Goal: Task Accomplishment & Management: Manage account settings

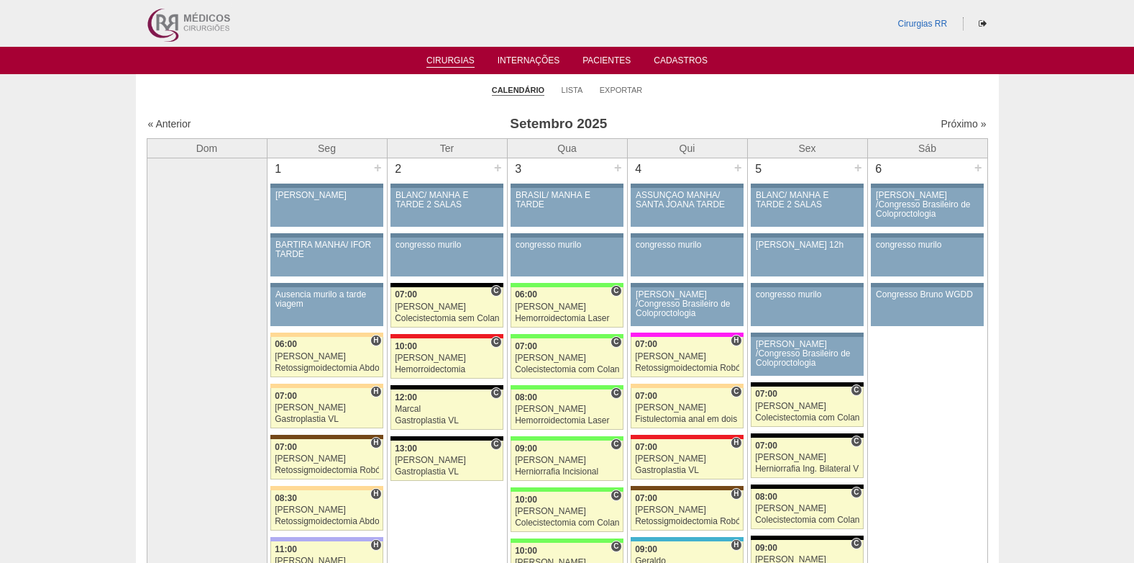
click at [452, 60] on link "Cirurgias" at bounding box center [451, 61] width 48 height 12
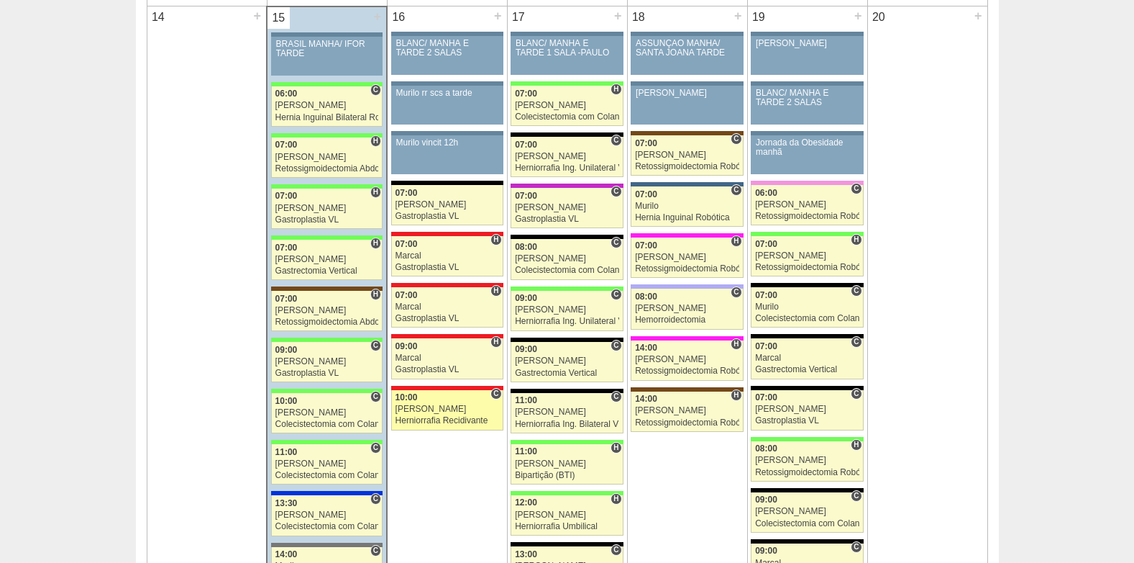
scroll to position [1439, 0]
click at [428, 406] on div "[PERSON_NAME]" at bounding box center [448, 408] width 104 height 9
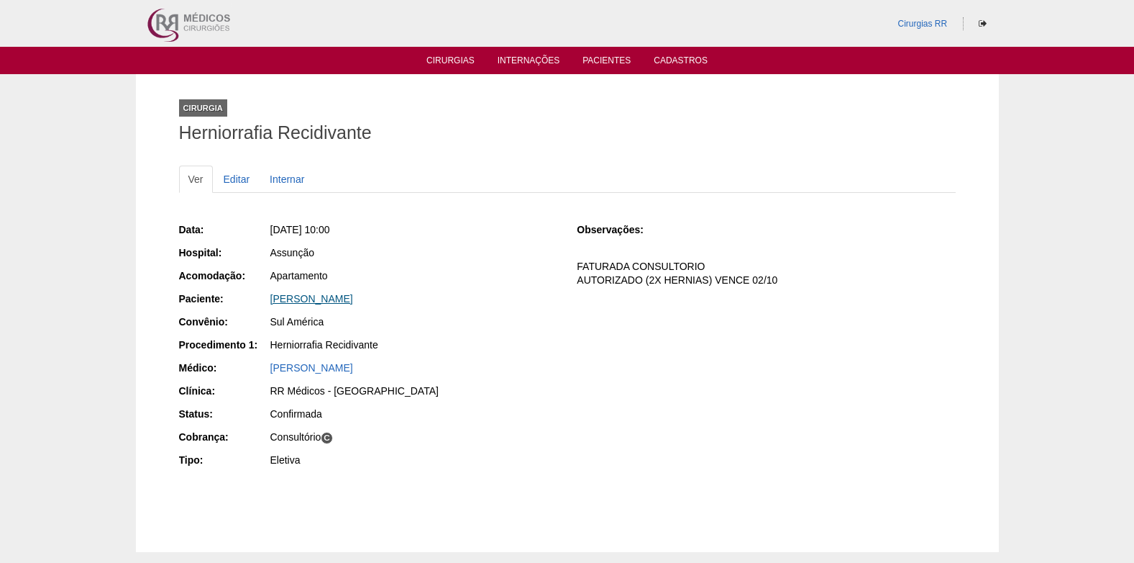
click at [309, 299] on link "NEUZA ROMERO BARAZAL" at bounding box center [311, 299] width 83 height 12
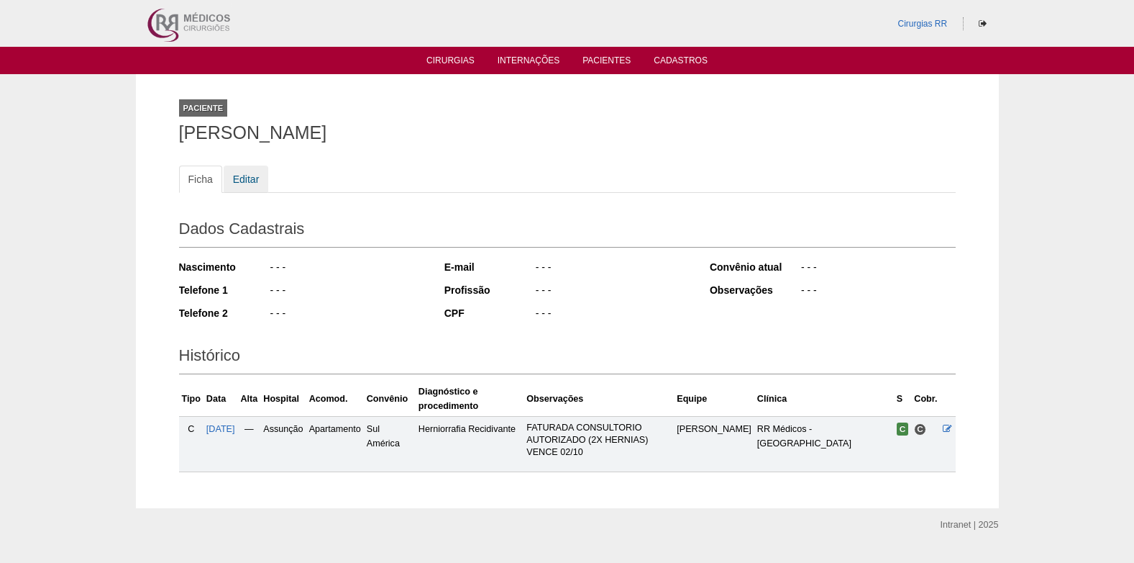
click at [245, 176] on link "Editar" at bounding box center [246, 178] width 45 height 27
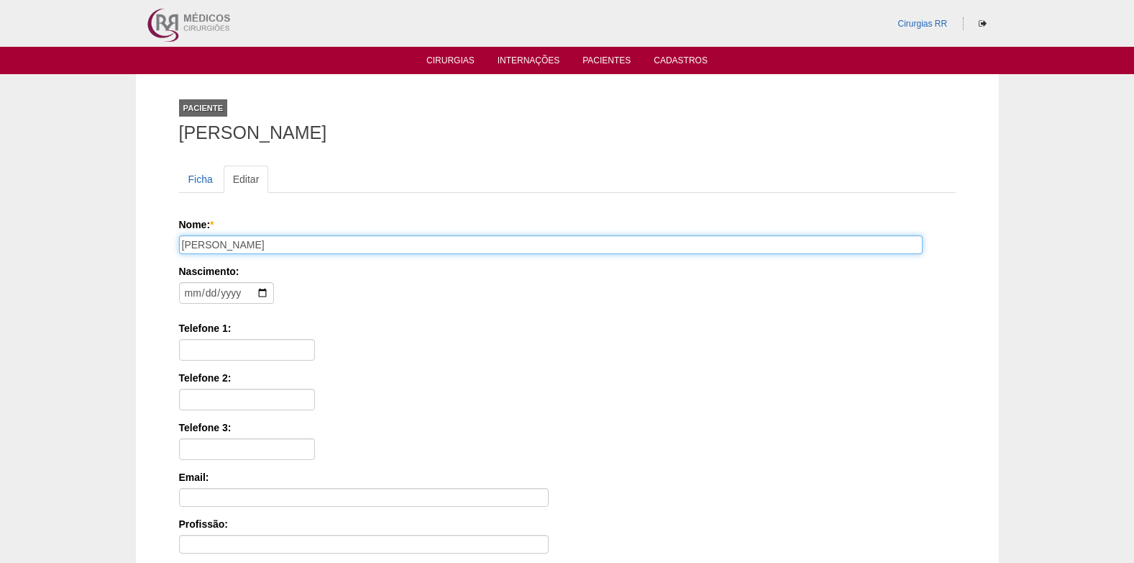
click at [209, 245] on input "NEUZA ROMERO BARAZAL" at bounding box center [551, 244] width 744 height 19
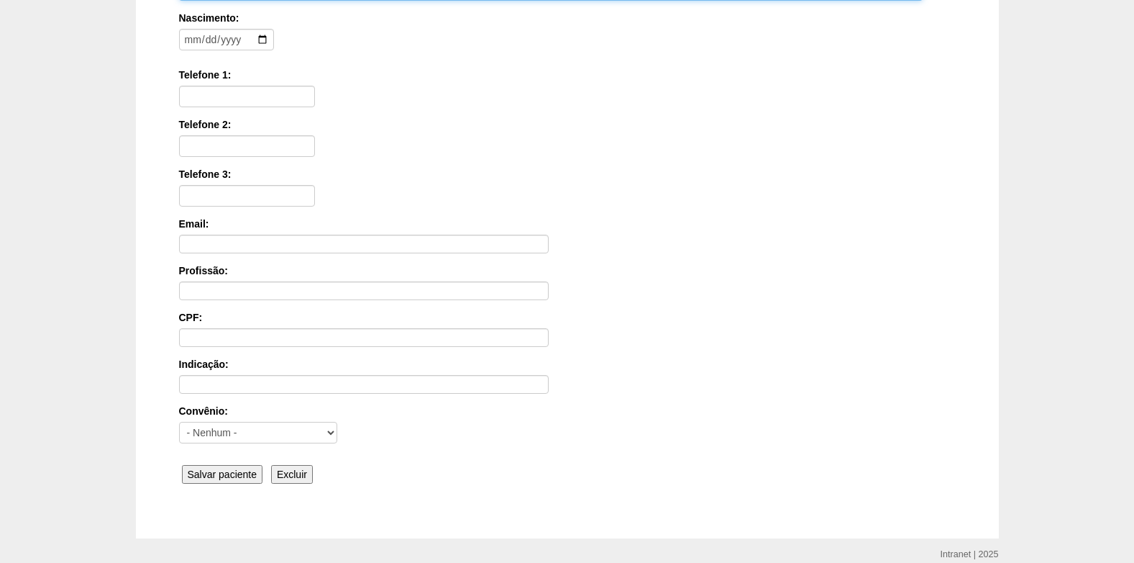
scroll to position [172, 0]
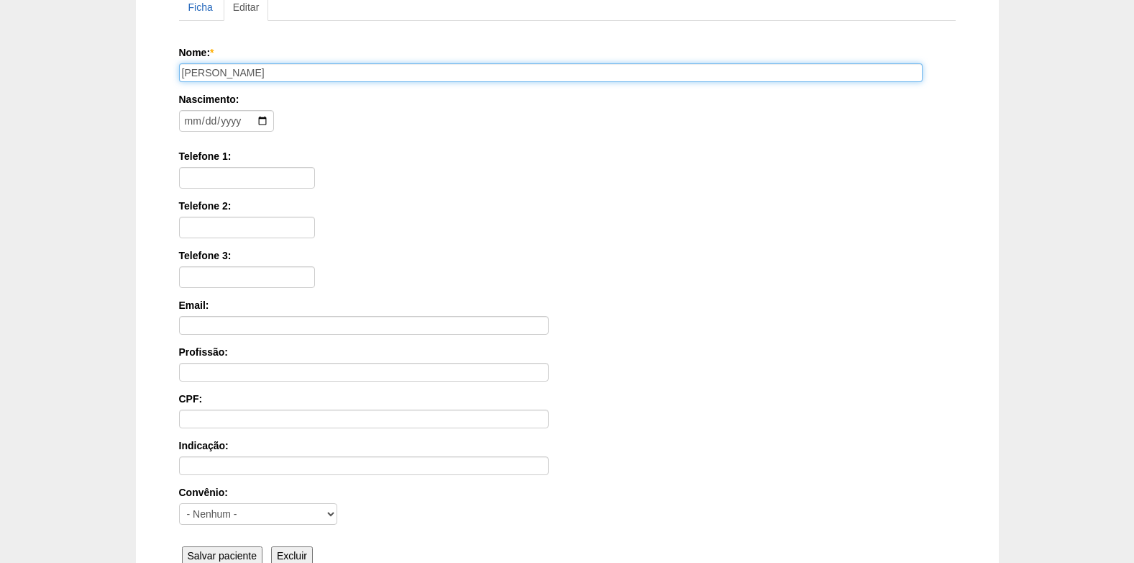
type input "NEUSA ROMERO BARAZAL"
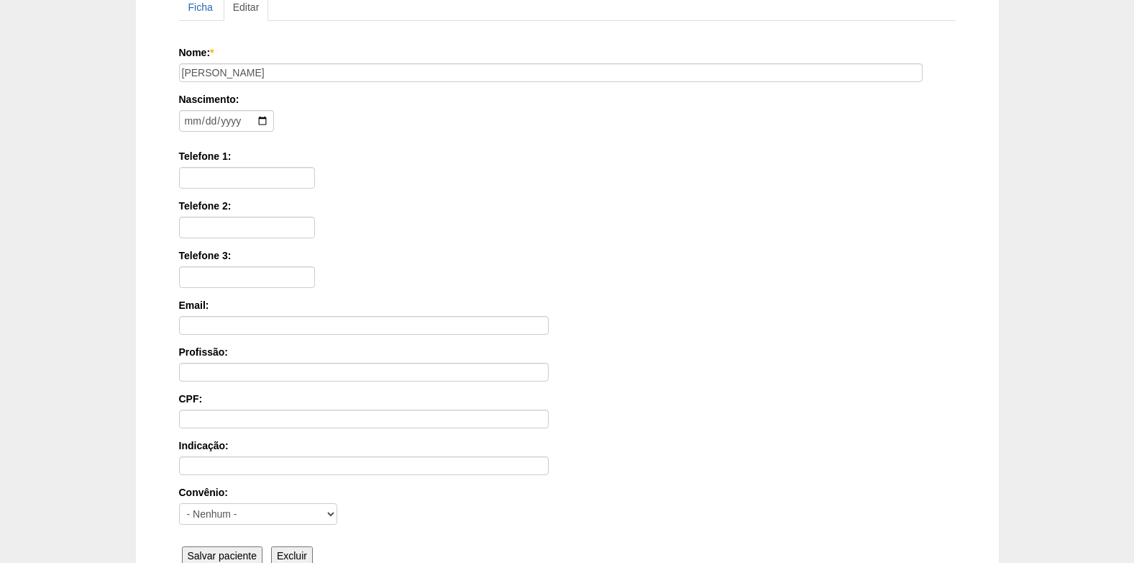
click at [178, 114] on div "Paciente NEUZA ROMERO BARAZAL Ficha Editar Nome: * NEUSA ROMERO BARAZAL Nascime…" at bounding box center [567, 260] width 798 height 717
click at [191, 119] on input "date" at bounding box center [226, 121] width 95 height 22
type input "1956-02-16"
click at [229, 179] on input "Telefone 1:" at bounding box center [247, 178] width 136 height 22
paste input "[PHONE_NUMBER]"
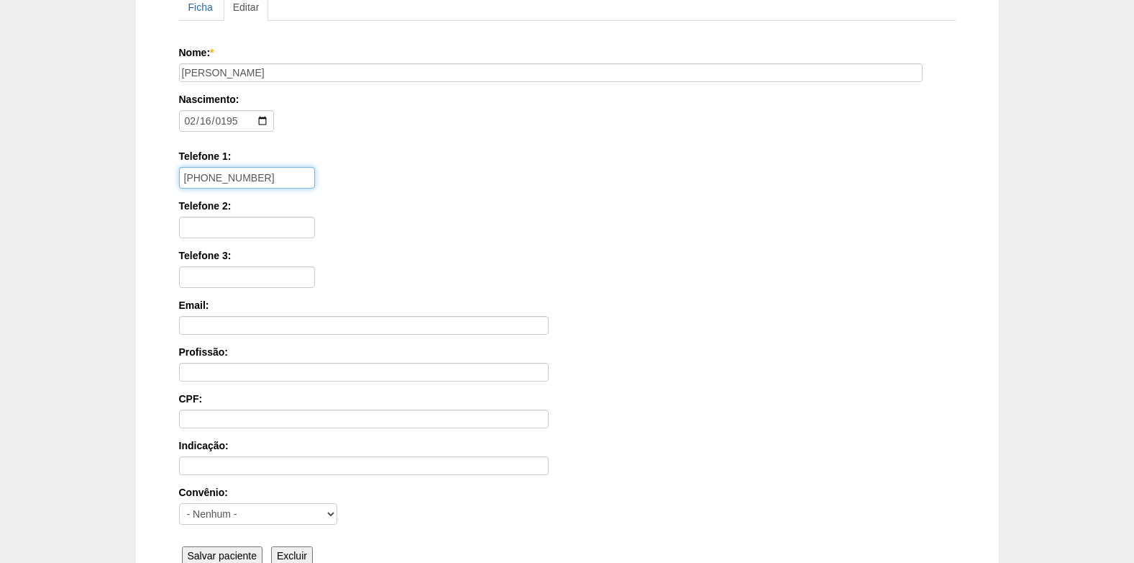
type input "[PHONE_NUMBER]"
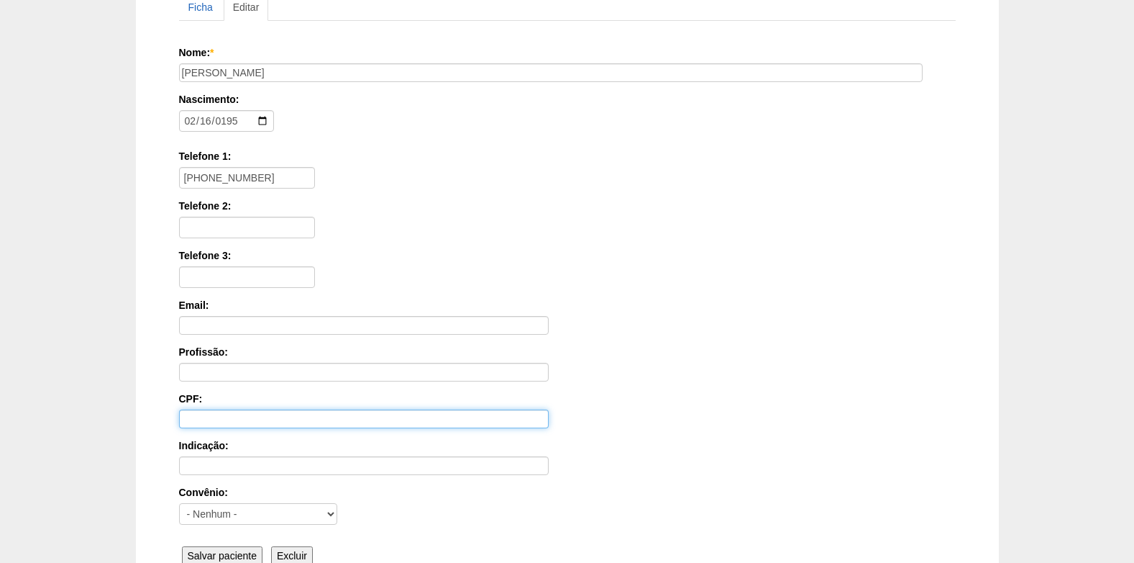
click at [194, 413] on input "CPF:" at bounding box center [364, 418] width 370 height 19
paste input "007.053.518-31"
type input "007.053.518-31"
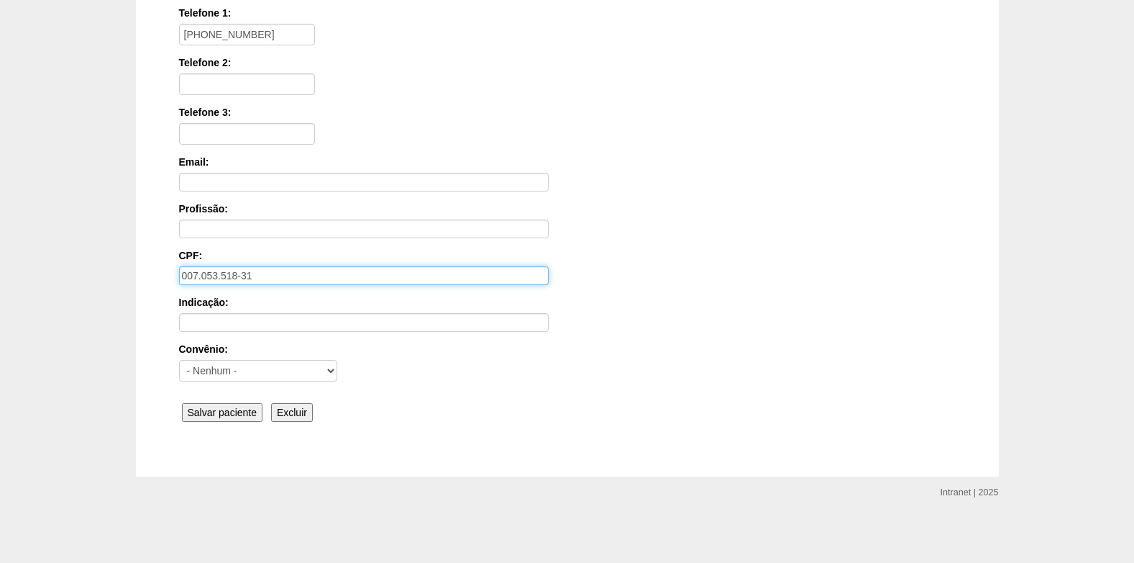
scroll to position [316, 0]
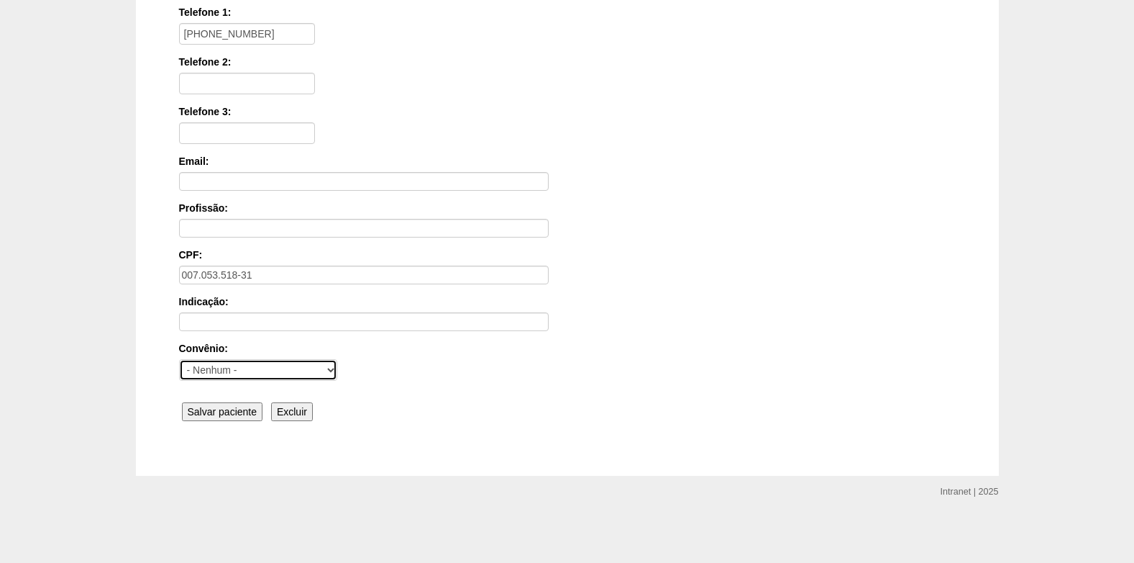
click at [235, 374] on select "- Nenhum - Abet Afresp Allianz Amil Blue Life Caasp Cabesp Caixa de Pensões Car…" at bounding box center [258, 370] width 158 height 22
select select "26"
click at [179, 359] on select "- Nenhum - Abet Afresp Allianz Amil Blue Life Caasp Cabesp Caixa de Pensões Car…" at bounding box center [258, 370] width 158 height 22
click at [224, 410] on input "Salvar paciente" at bounding box center [222, 411] width 81 height 19
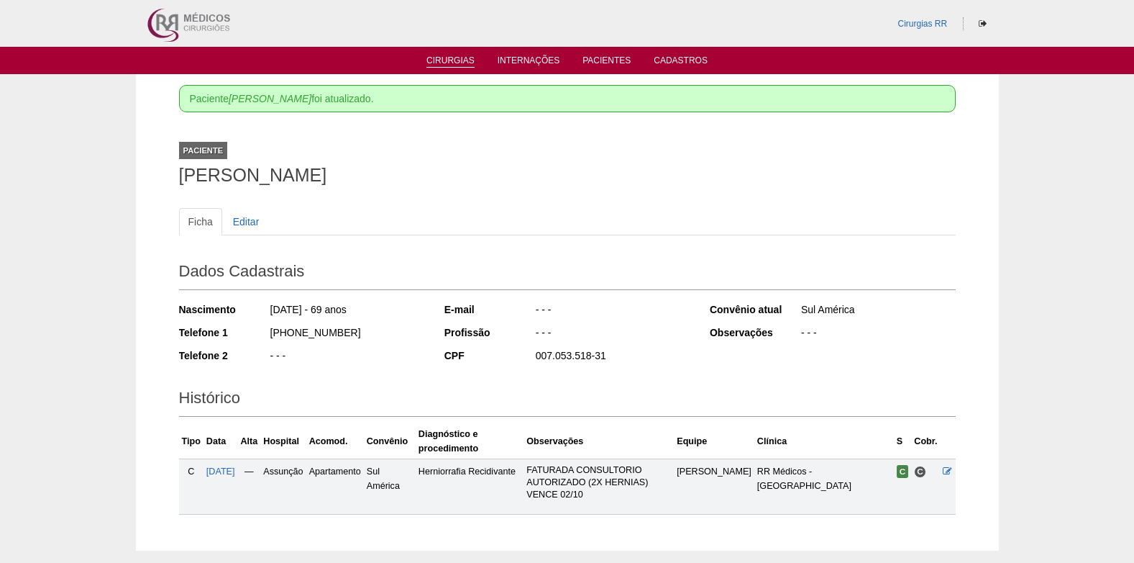
click at [443, 63] on link "Cirurgias" at bounding box center [451, 61] width 48 height 12
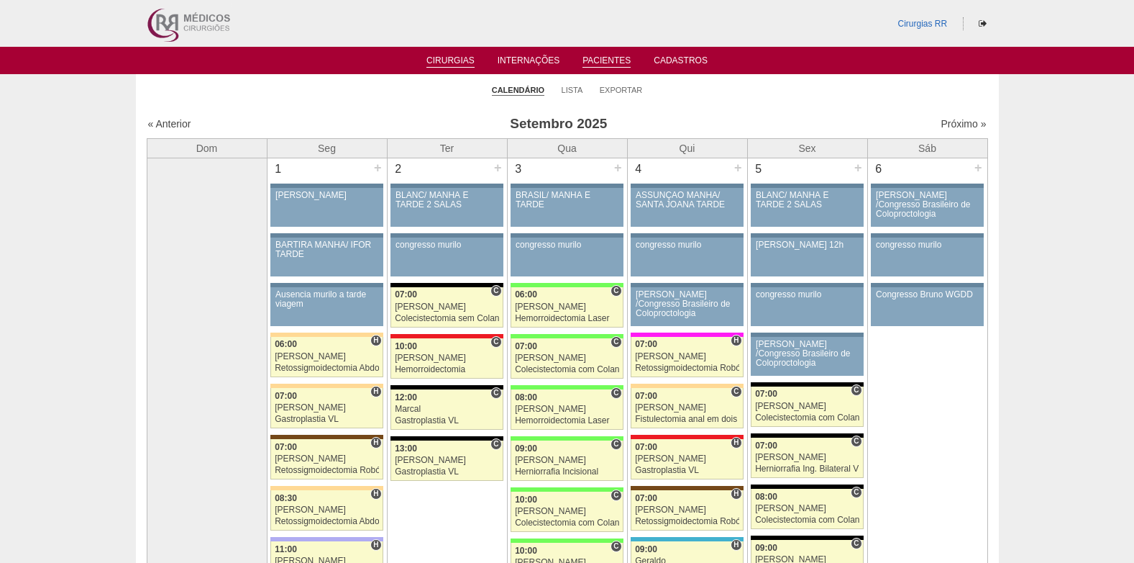
click at [608, 55] on link "Pacientes" at bounding box center [607, 61] width 48 height 12
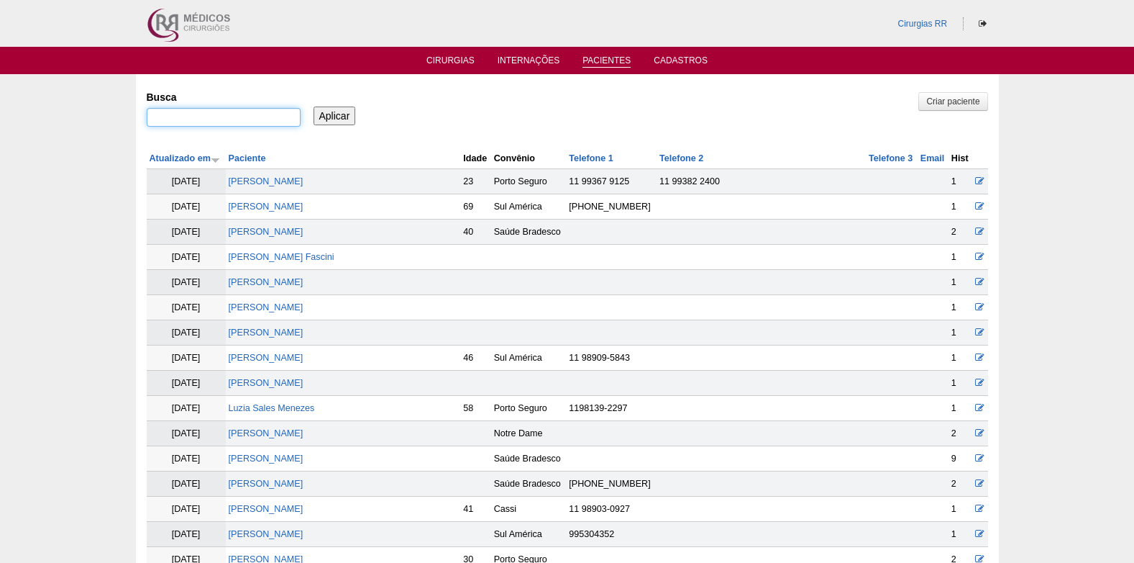
click at [219, 112] on input "Busca" at bounding box center [224, 117] width 154 height 19
type input "sergio campos"
click at [337, 104] on div "Aplicar" at bounding box center [340, 105] width 58 height 40
click at [337, 106] on input "Aplicar" at bounding box center [335, 115] width 42 height 19
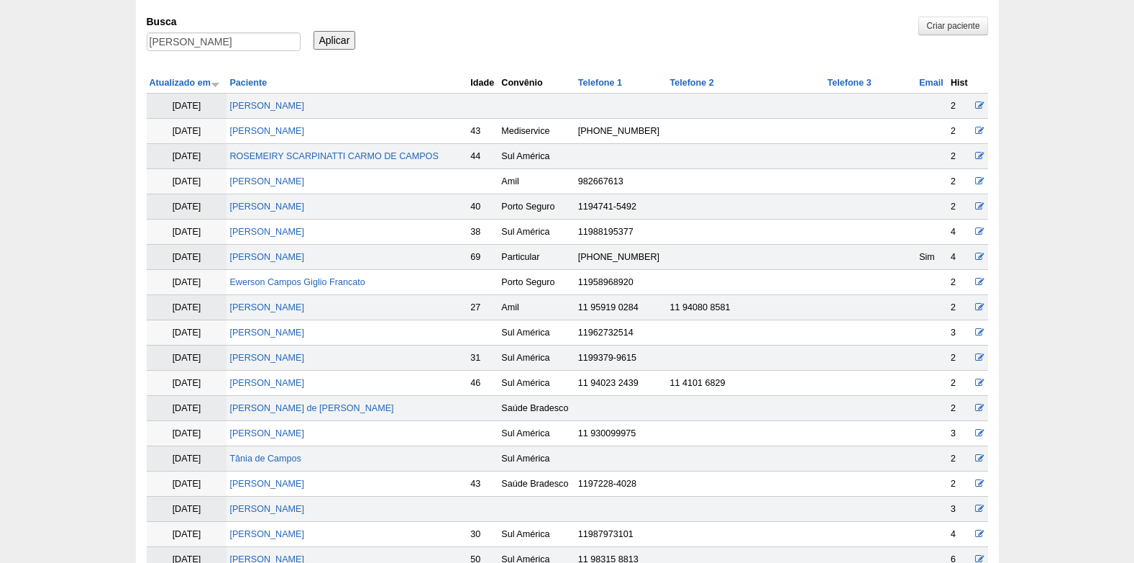
scroll to position [72, 0]
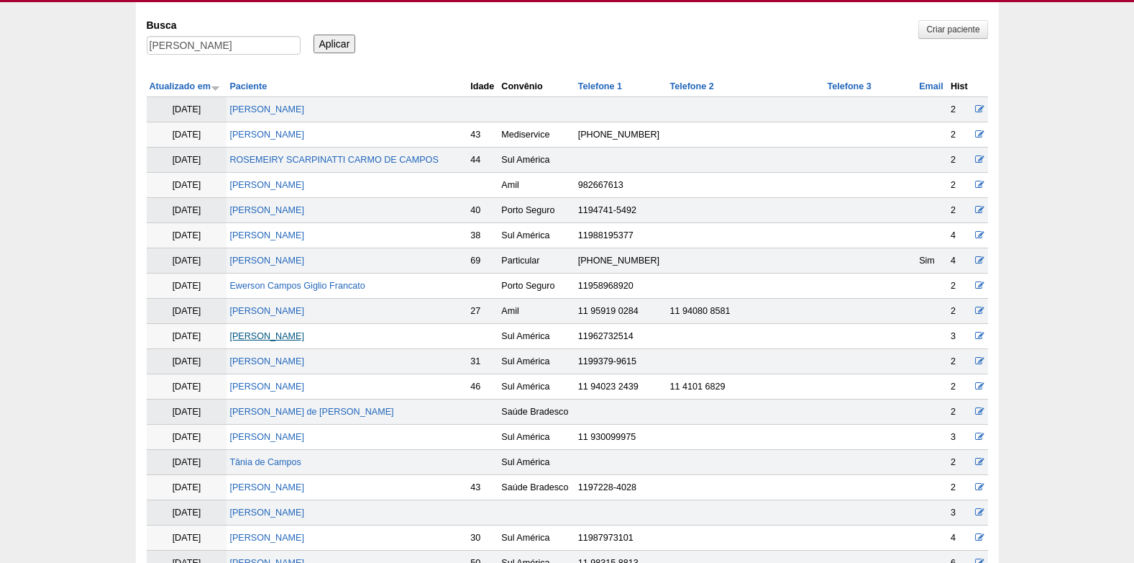
click at [286, 337] on link "[PERSON_NAME] Sales [PERSON_NAME]" at bounding box center [266, 336] width 75 height 10
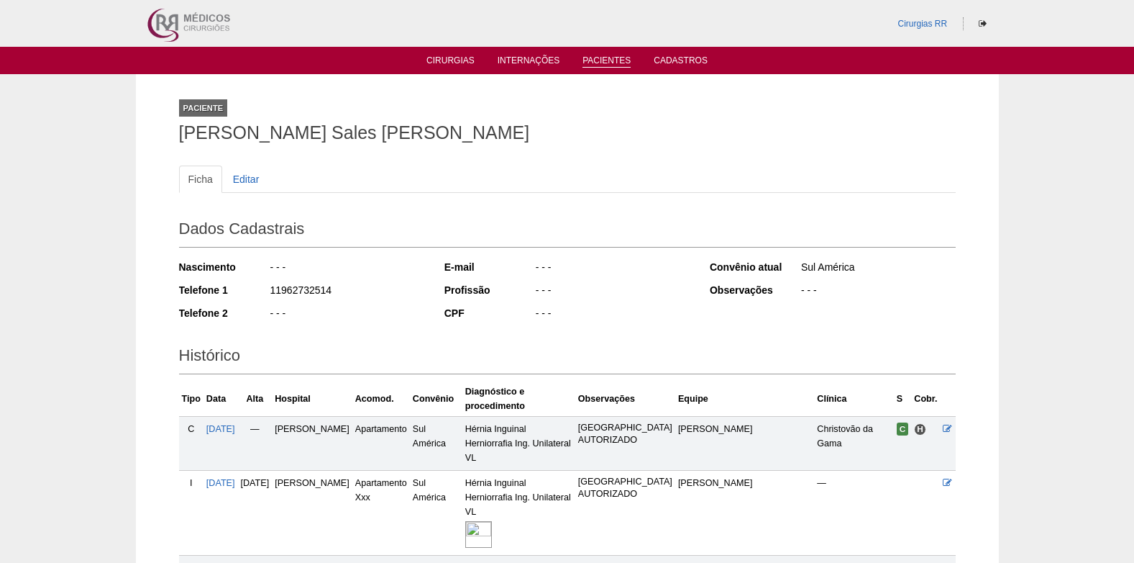
click at [619, 60] on link "Pacientes" at bounding box center [607, 61] width 48 height 12
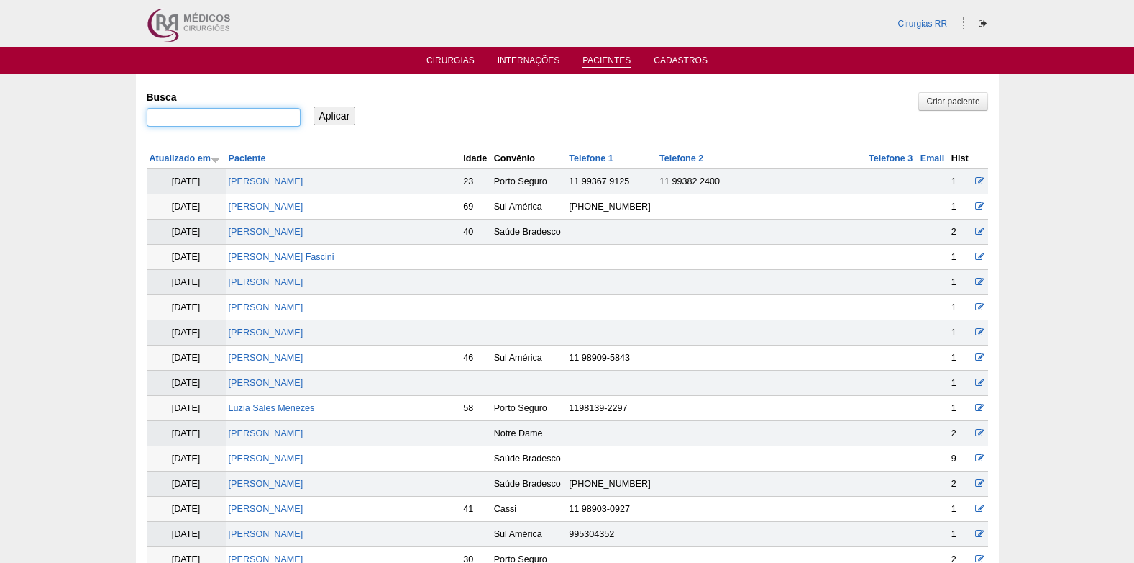
click at [236, 124] on input "Busca" at bounding box center [224, 117] width 154 height 19
paste input "[PERSON_NAME] [PERSON_NAME]"
type input "[PERSON_NAME] [PERSON_NAME]"
click at [331, 119] on input "Aplicar" at bounding box center [335, 115] width 42 height 19
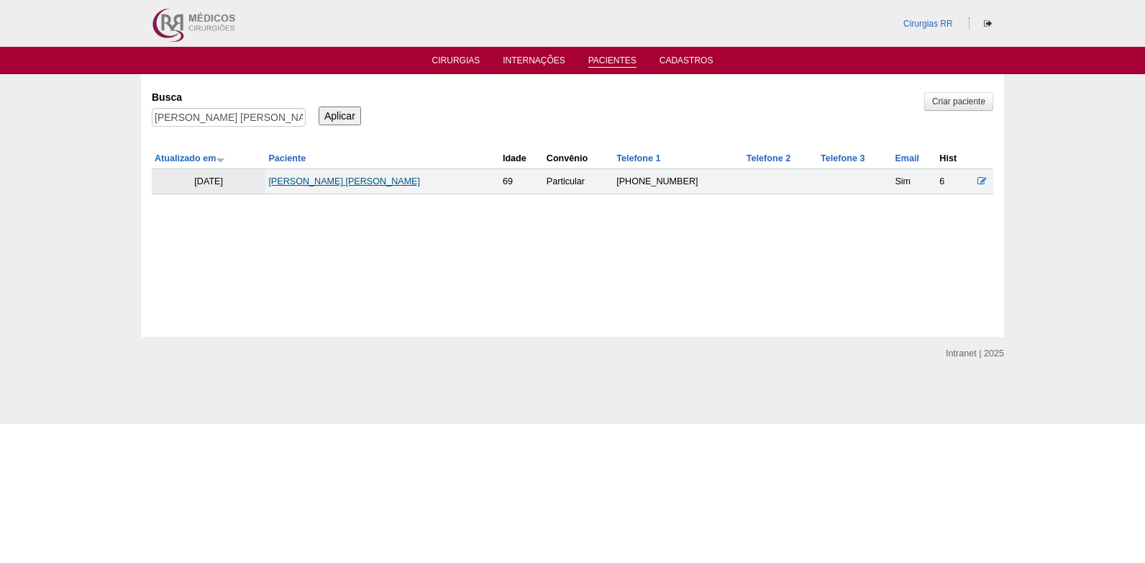
click at [339, 183] on link "[PERSON_NAME] [PERSON_NAME]" at bounding box center [344, 181] width 152 height 10
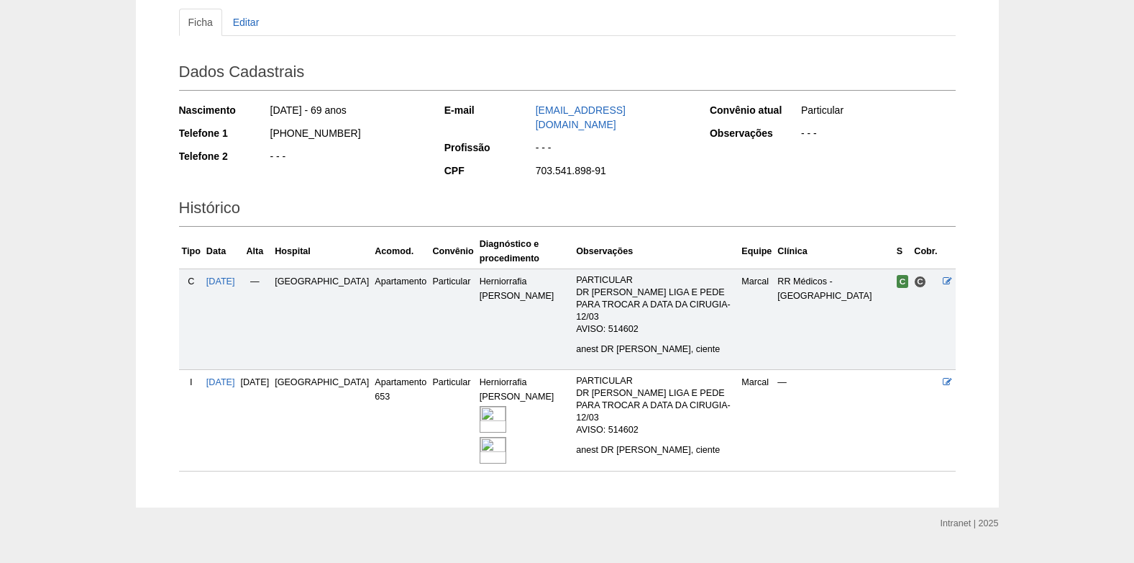
scroll to position [166, 0]
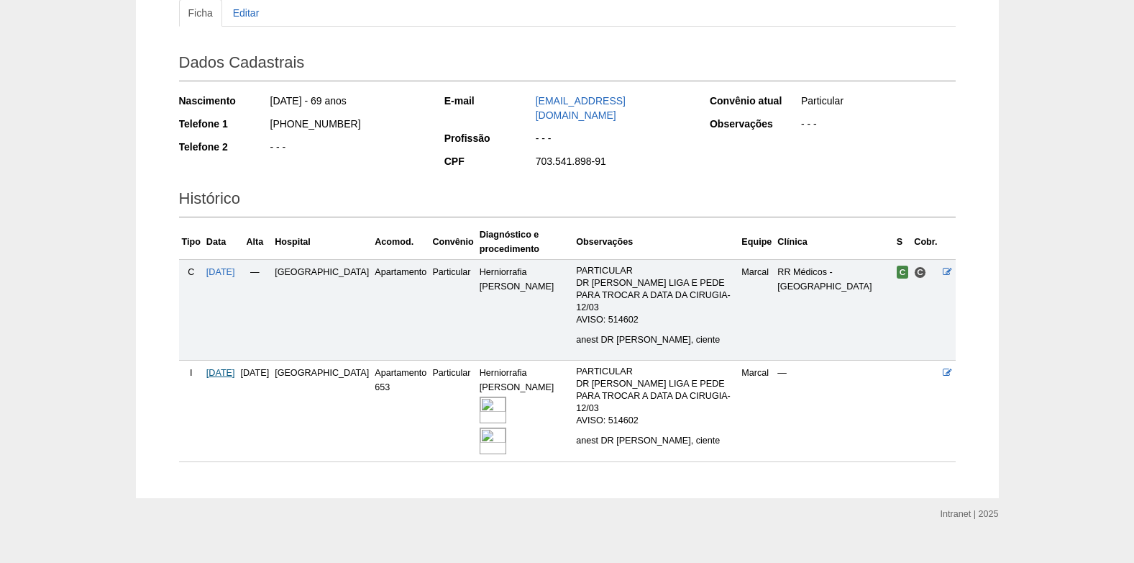
click at [229, 368] on span "[DATE]" at bounding box center [220, 373] width 29 height 10
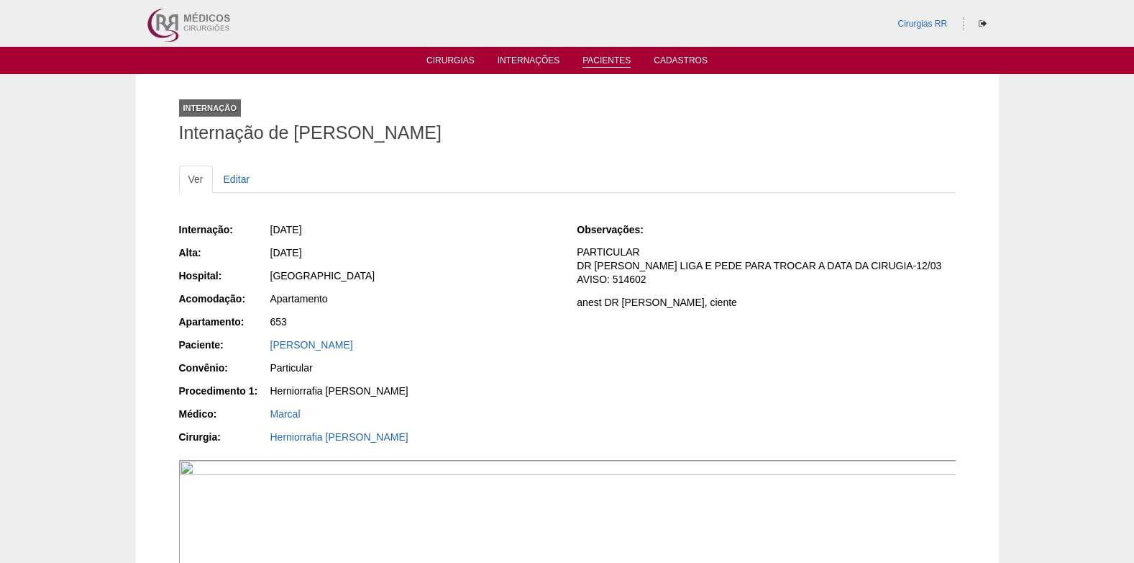
click at [609, 61] on link "Pacientes" at bounding box center [607, 61] width 48 height 12
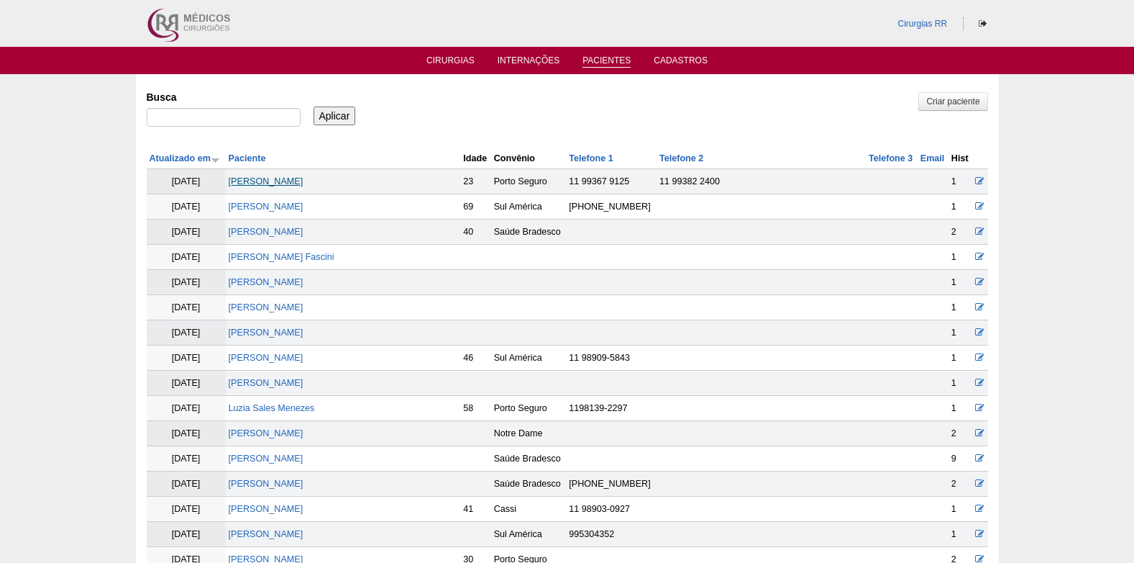
click at [304, 178] on link "[PERSON_NAME]" at bounding box center [266, 181] width 75 height 10
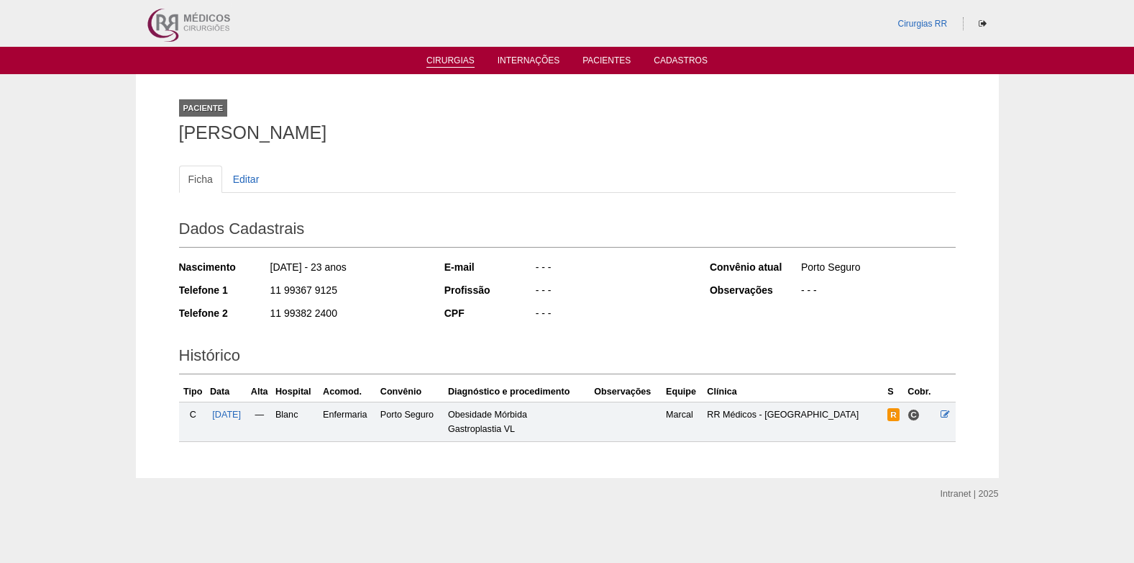
click at [452, 62] on link "Cirurgias" at bounding box center [451, 61] width 48 height 12
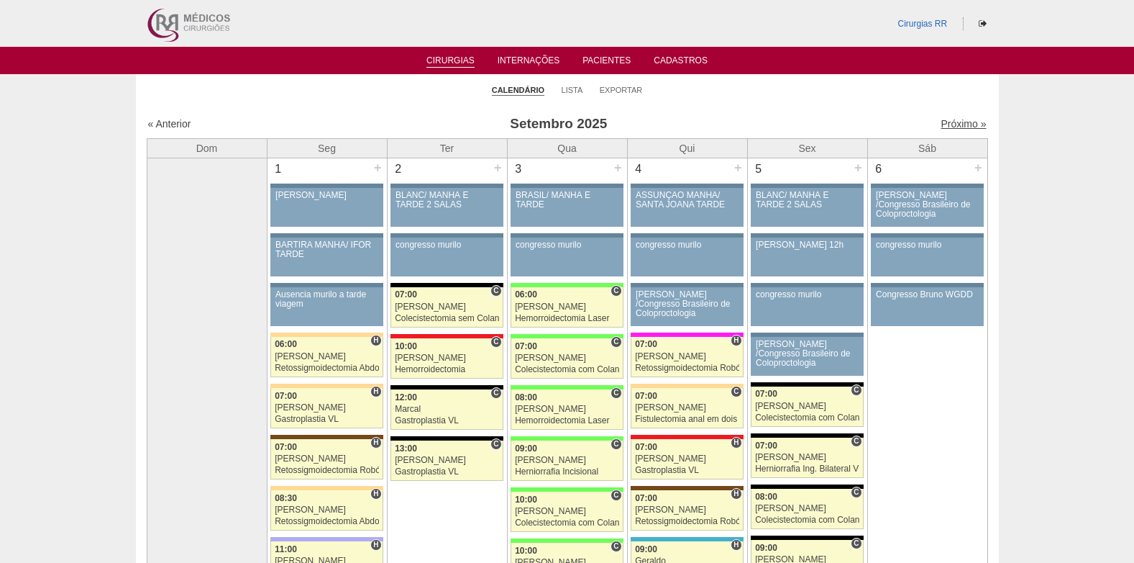
click at [950, 124] on link "Próximo »" at bounding box center [963, 124] width 45 height 12
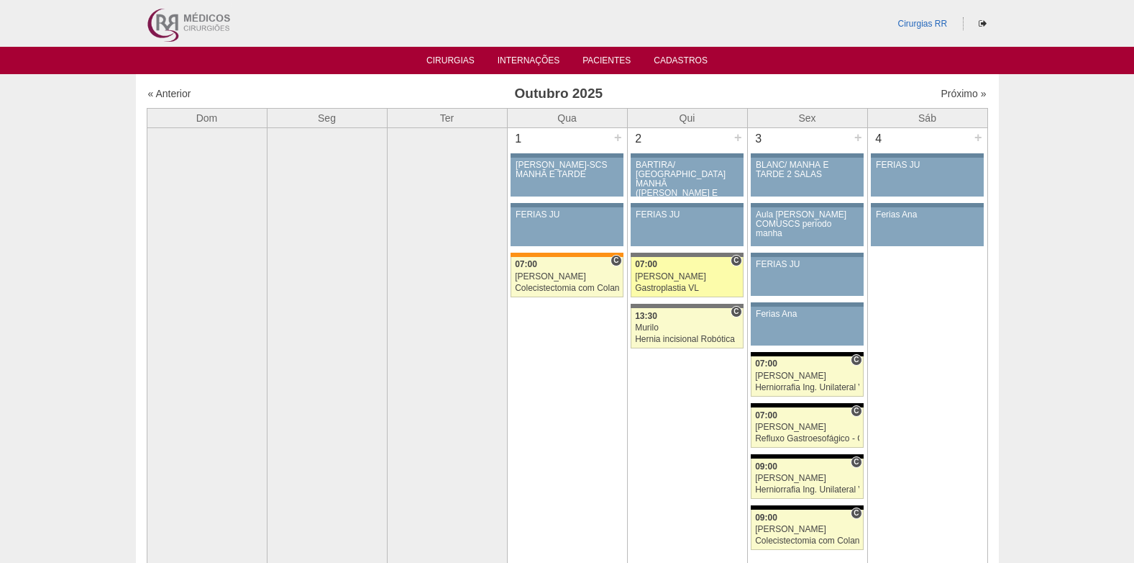
click at [677, 282] on link "88840 [PERSON_NAME] C 07:00 [PERSON_NAME] Gastroplastia VL Hospital [GEOGRAPHIC…" at bounding box center [687, 277] width 112 height 40
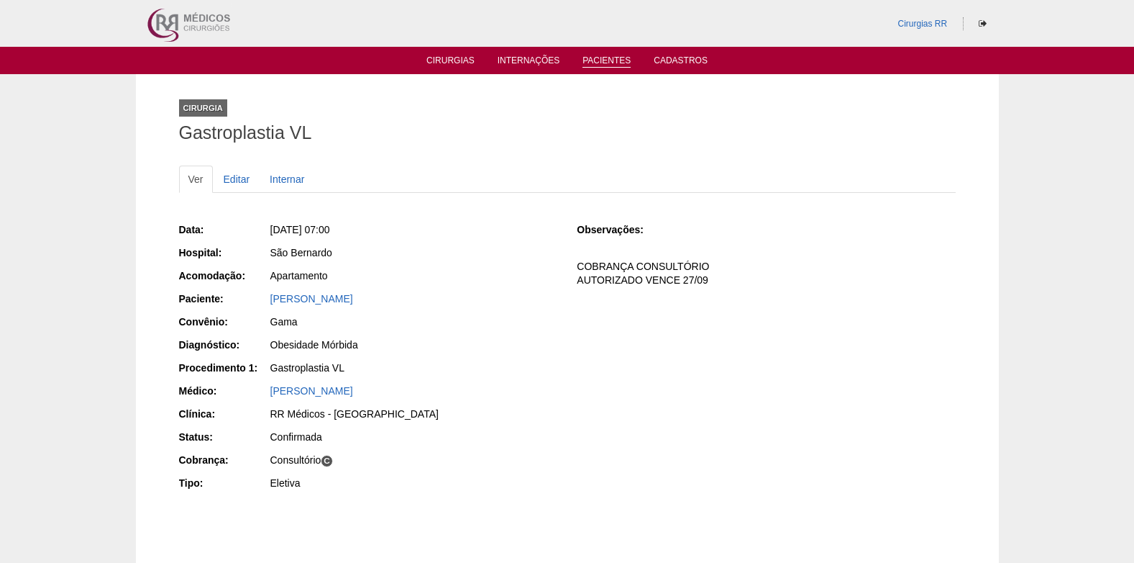
click at [604, 63] on link "Pacientes" at bounding box center [607, 61] width 48 height 12
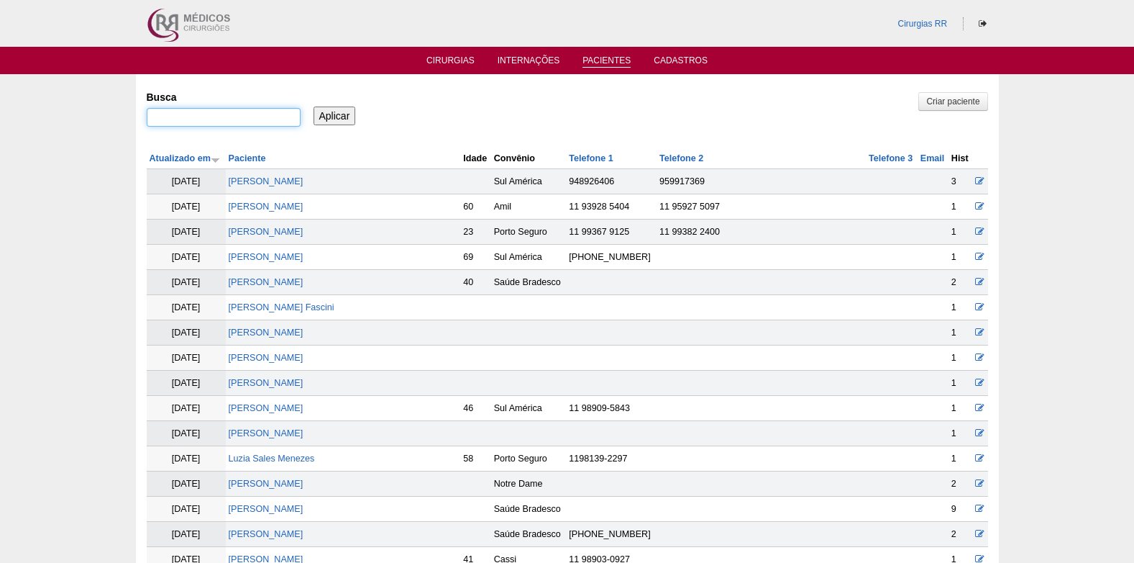
click at [270, 119] on input "Busca" at bounding box center [224, 117] width 154 height 19
paste input "[PERSON_NAME]"
type input "MARIANA HENRIQUE MORALES"
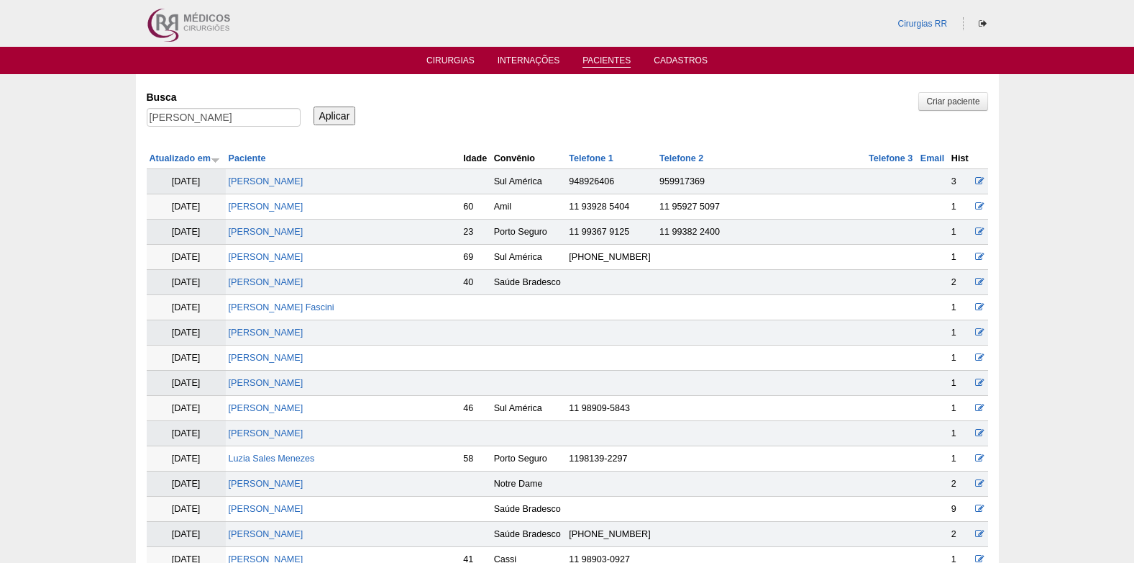
click at [331, 120] on input "Aplicar" at bounding box center [335, 115] width 42 height 19
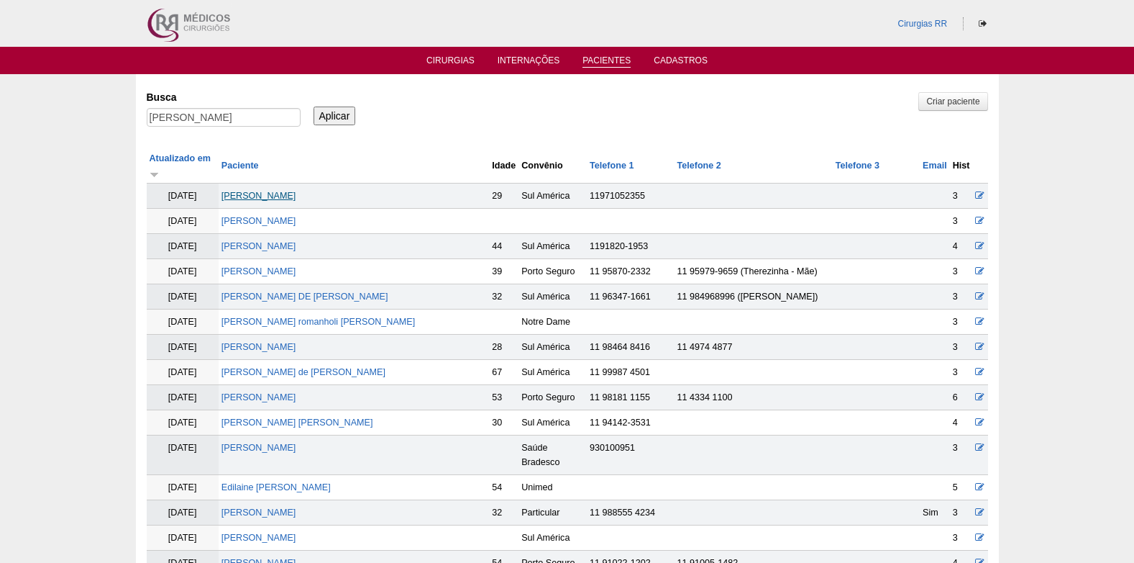
click at [280, 191] on link "Mariana Henrique Morales" at bounding box center [259, 196] width 75 height 10
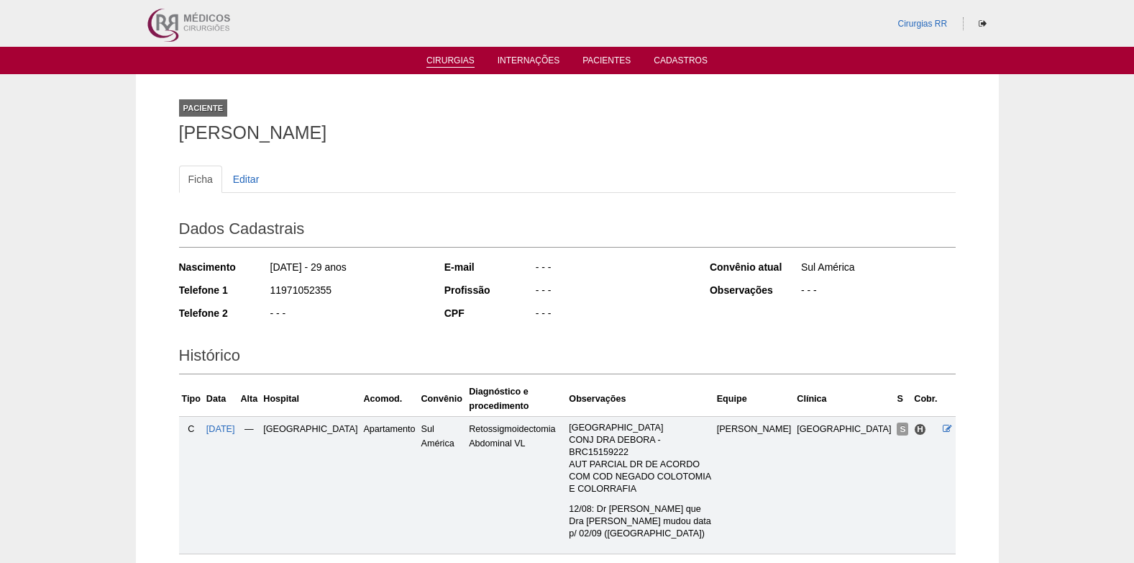
click at [434, 63] on link "Cirurgias" at bounding box center [451, 61] width 48 height 12
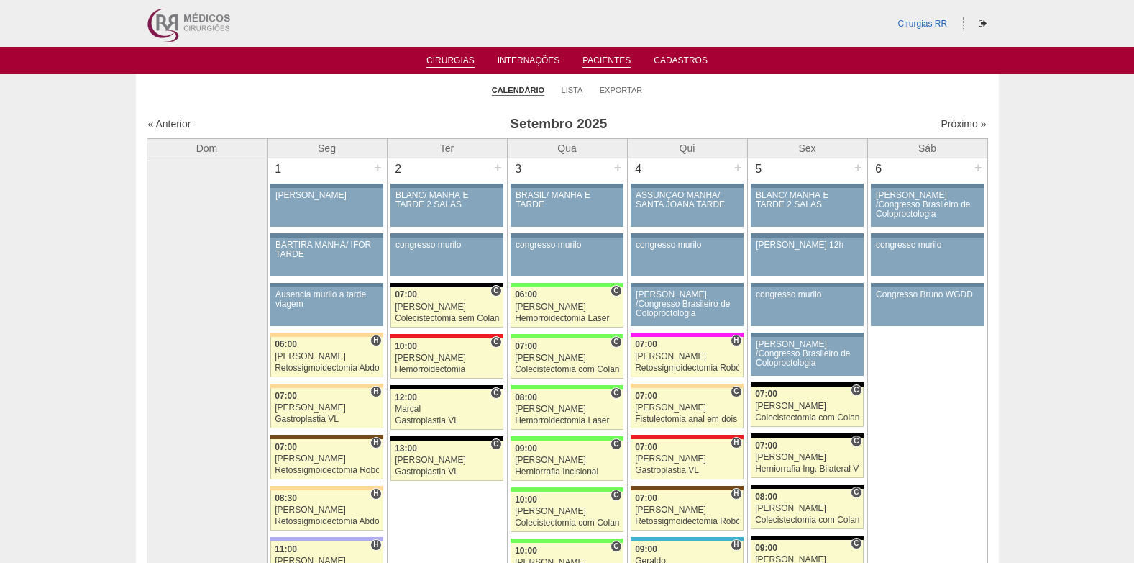
click at [601, 68] on ul "Cirurgias Internações Pacientes Cadastros" at bounding box center [567, 60] width 1134 height 27
click at [601, 60] on link "Pacientes" at bounding box center [607, 61] width 48 height 12
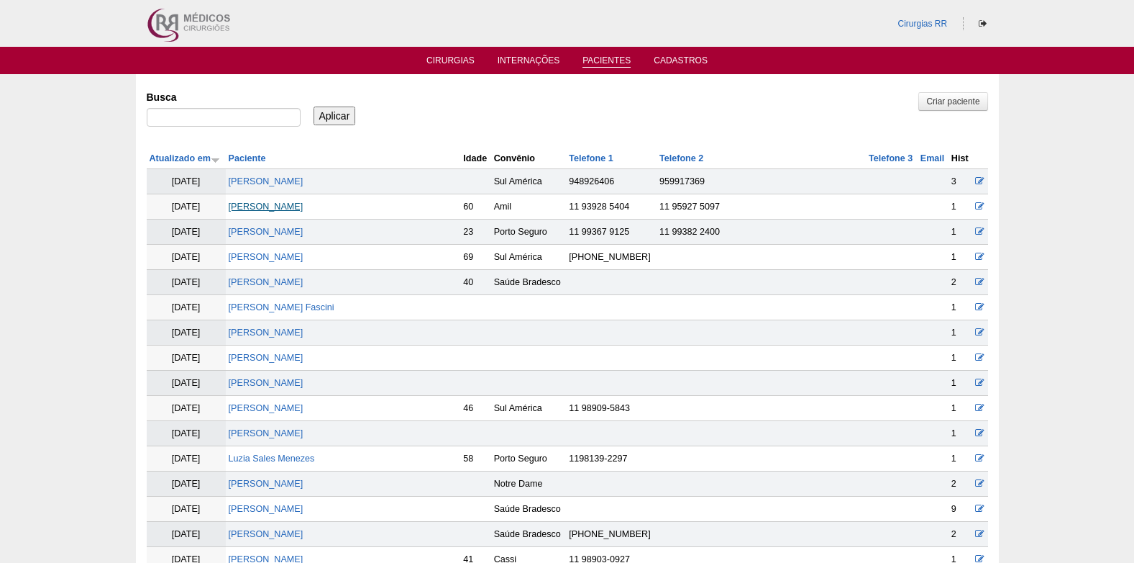
click at [281, 205] on link "[PERSON_NAME]" at bounding box center [266, 206] width 75 height 10
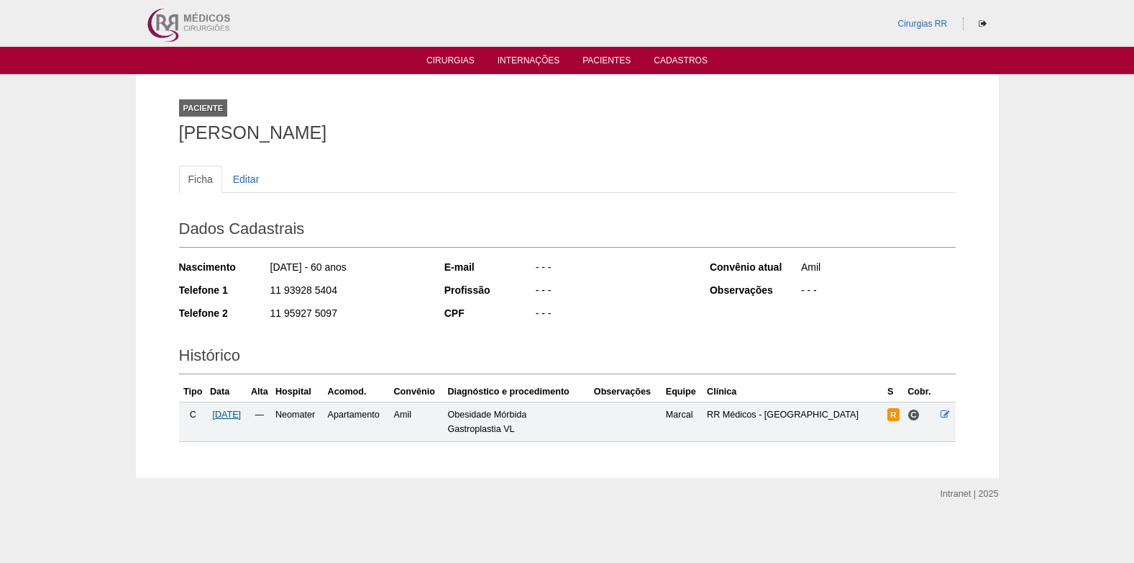
click at [224, 413] on span "[DATE]" at bounding box center [226, 414] width 29 height 10
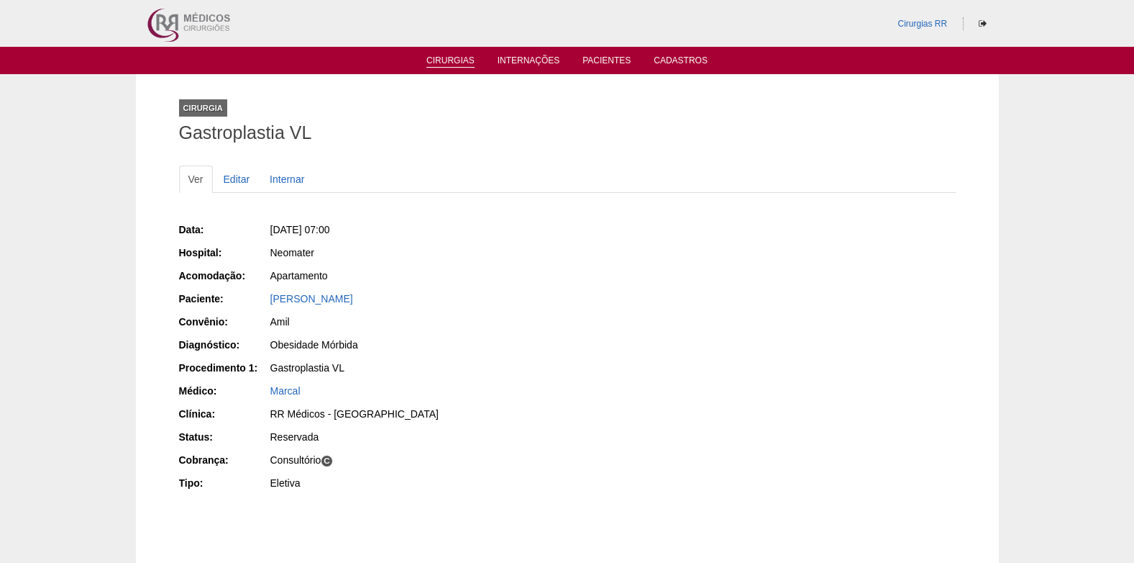
click at [448, 66] on link "Cirurgias" at bounding box center [451, 61] width 48 height 12
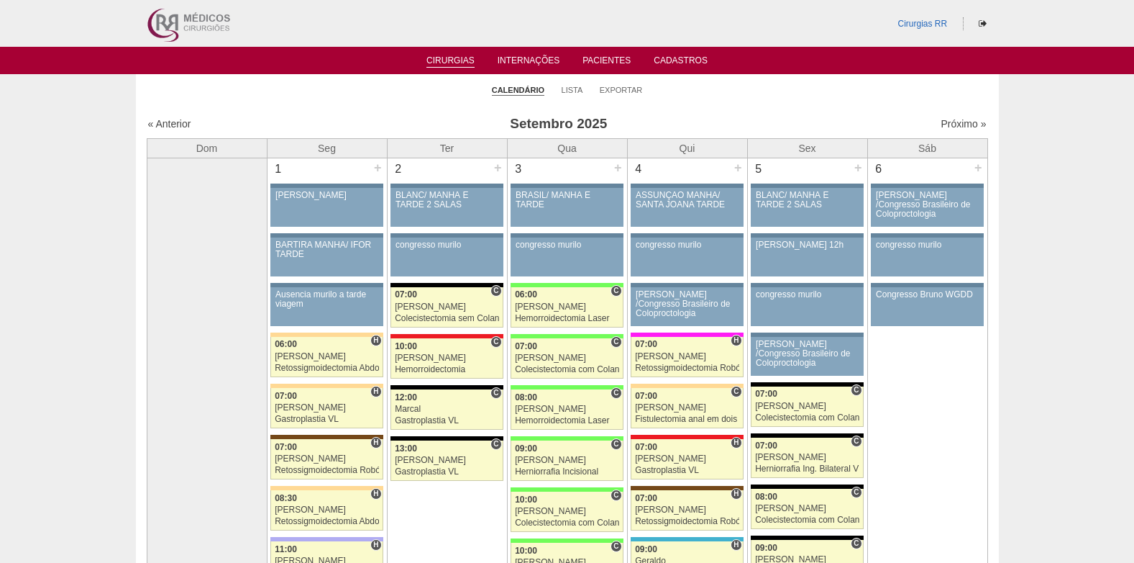
click at [927, 125] on div "Próximo »" at bounding box center [886, 124] width 201 height 14
click at [954, 123] on link "Próximo »" at bounding box center [963, 124] width 45 height 12
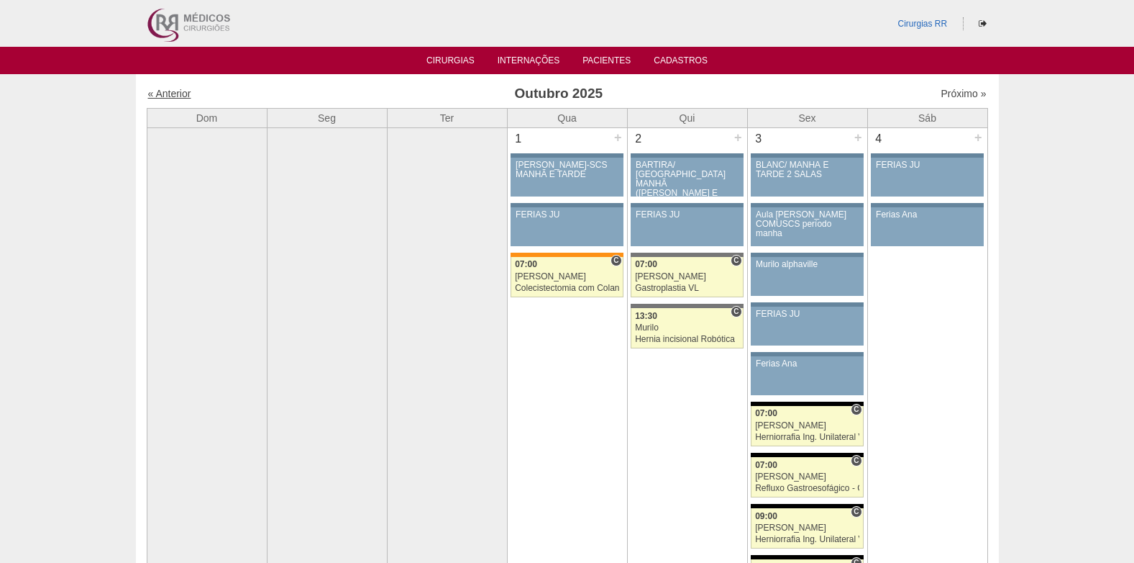
click at [168, 93] on link "« Anterior" at bounding box center [169, 94] width 43 height 12
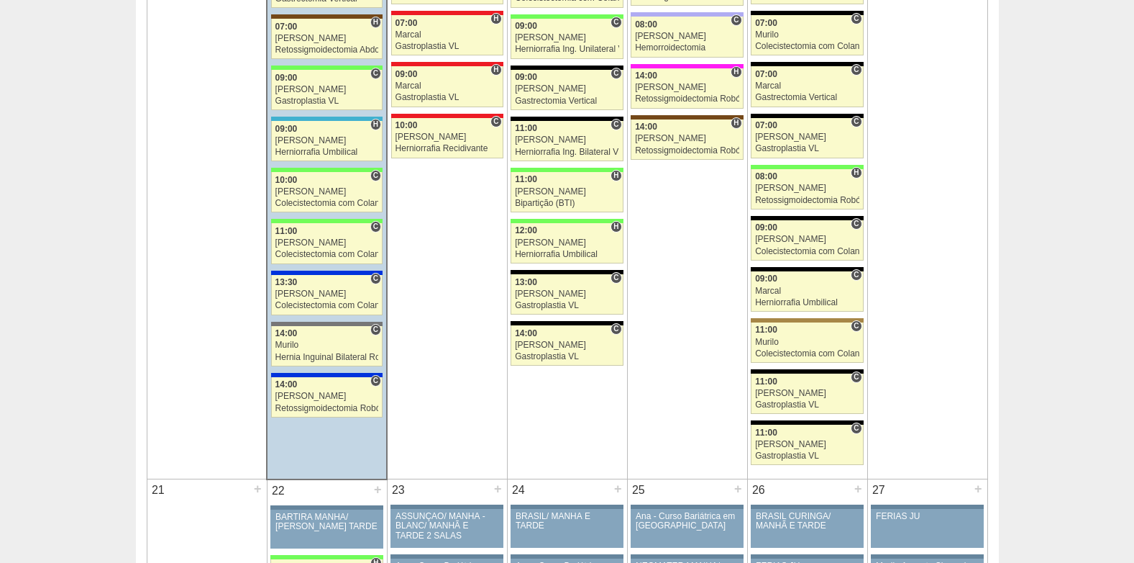
scroll to position [1654, 0]
